Goal: Navigation & Orientation: Go to known website

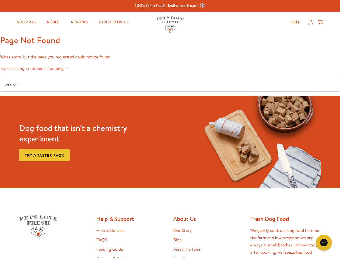
click at [170, 129] on div "Dog food that isn't a chemistry experiment Try a taster pack" at bounding box center [170, 142] width 306 height 93
click at [324, 243] on icon "Gorgias live chat" at bounding box center [323, 242] width 5 height 5
